Goal: Navigation & Orientation: Understand site structure

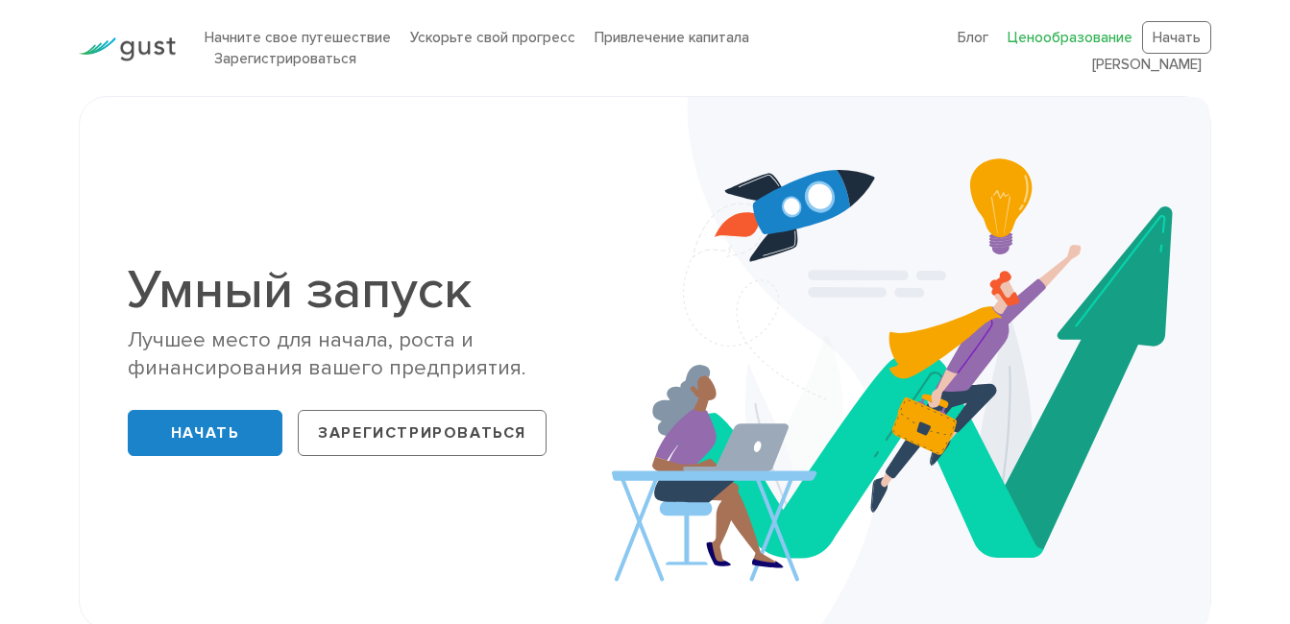
click at [1040, 41] on link "Ценообразование" at bounding box center [1070, 37] width 125 height 17
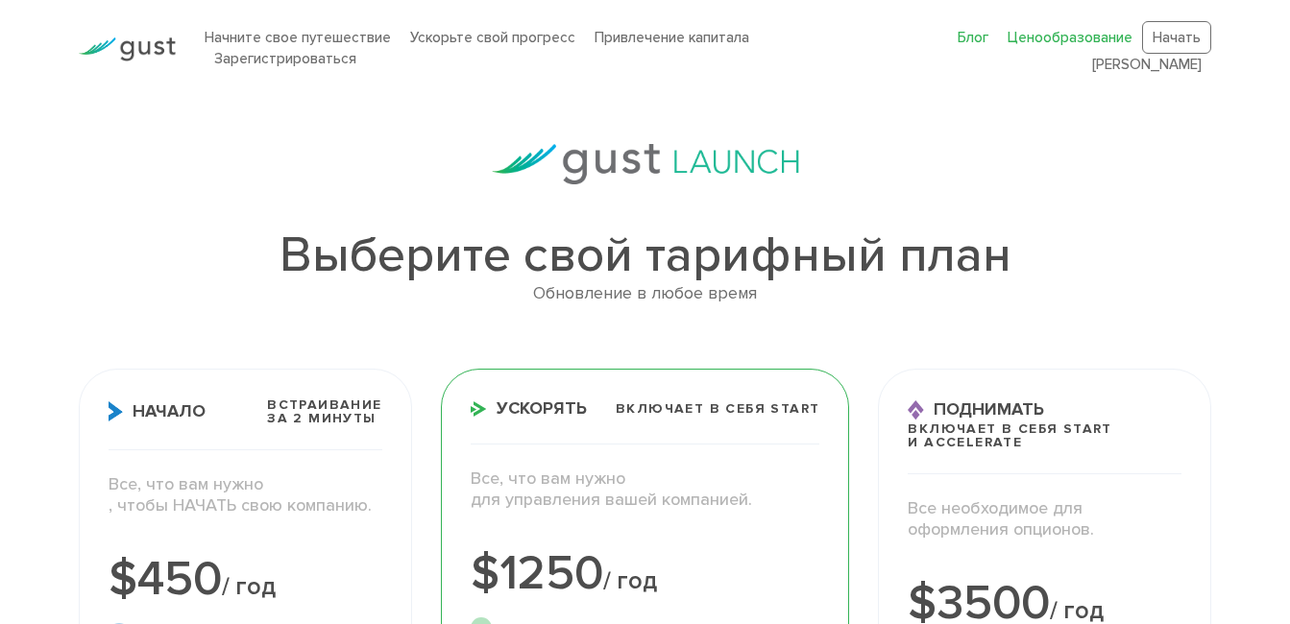
click at [979, 44] on link "Блог" at bounding box center [973, 37] width 31 height 17
